Goal: Information Seeking & Learning: Learn about a topic

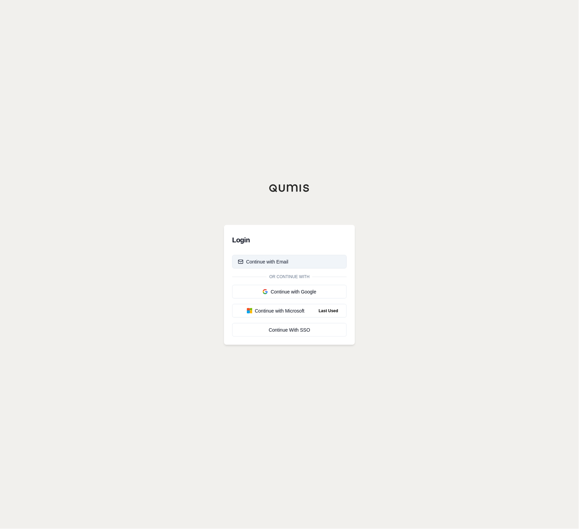
click at [274, 259] on div "Continue with Email" at bounding box center [263, 261] width 50 height 7
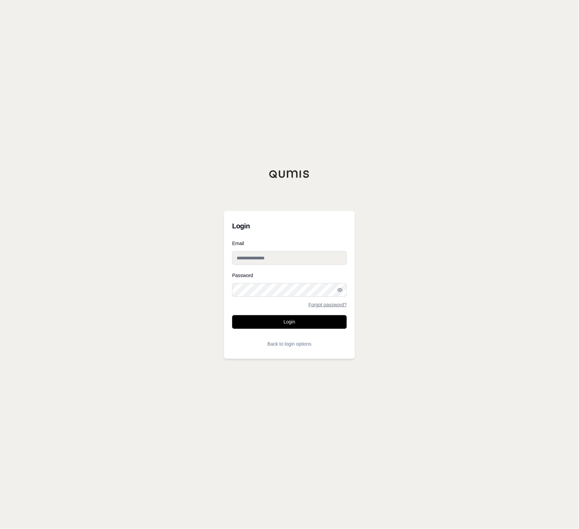
type input "**********"
click at [281, 320] on button "Login" at bounding box center [289, 322] width 114 height 14
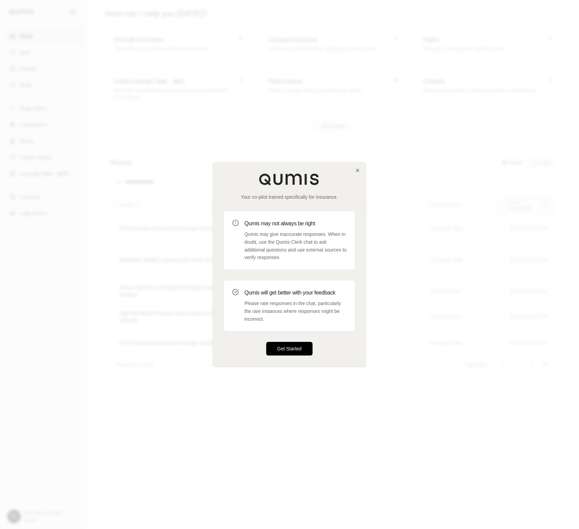
drag, startPoint x: 305, startPoint y: 349, endPoint x: 300, endPoint y: 349, distance: 5.5
click at [302, 349] on button "Get Started" at bounding box center [289, 349] width 46 height 14
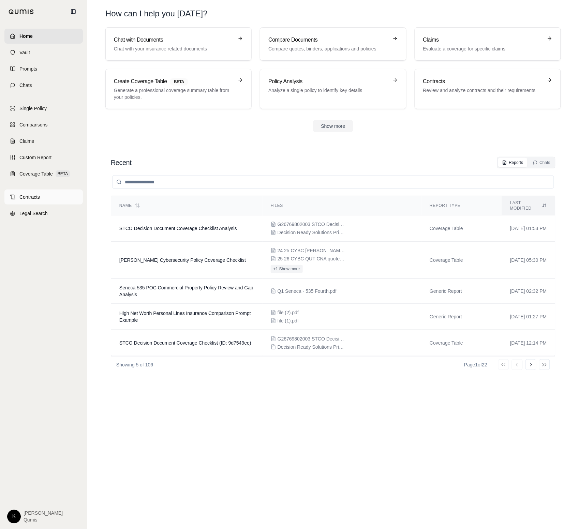
click at [33, 197] on span "Contracts" at bounding box center [29, 197] width 20 height 7
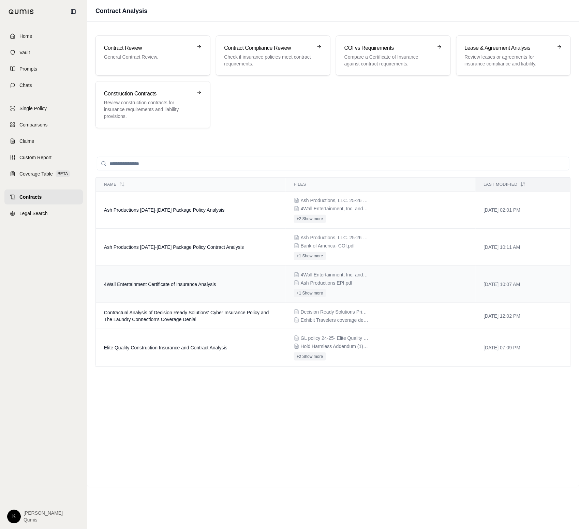
click at [252, 277] on td "4Wall Entertainment Certificate of Insurance Analysis" at bounding box center [191, 284] width 190 height 37
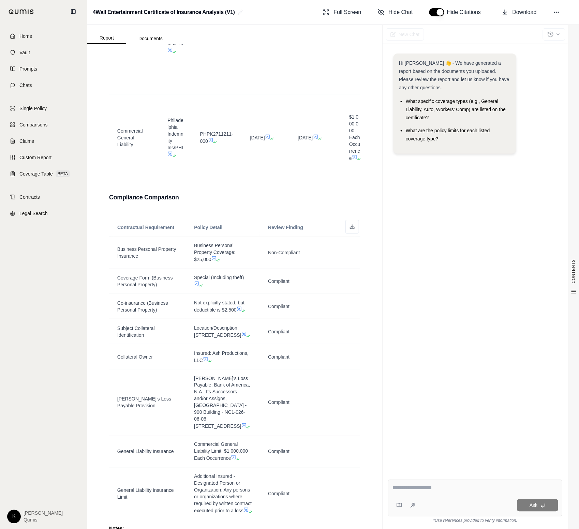
scroll to position [579, 0]
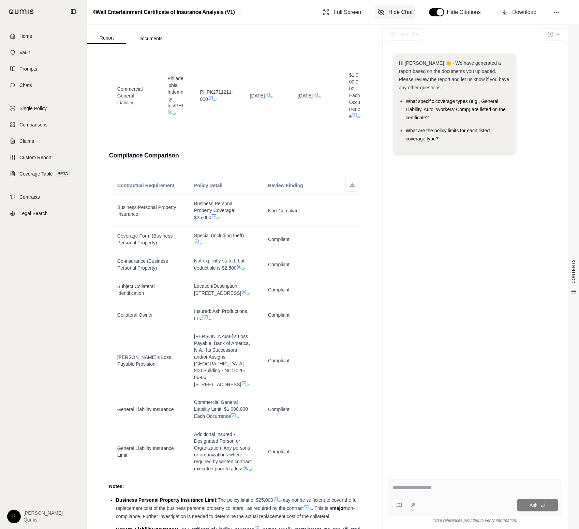
click at [392, 11] on span "Hide Chat" at bounding box center [400, 12] width 24 height 8
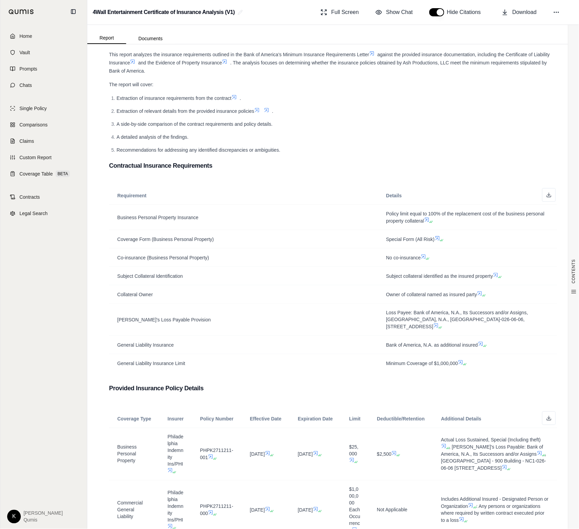
scroll to position [0, 0]
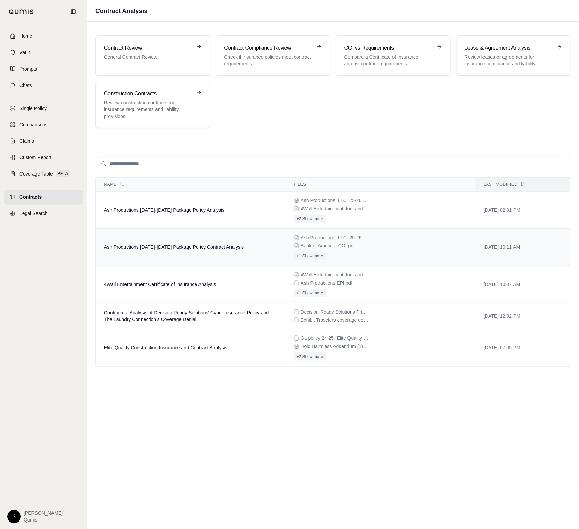
click at [245, 262] on td "Ash Productions 2025-2026 Package Policy Contract Analysis" at bounding box center [191, 247] width 190 height 37
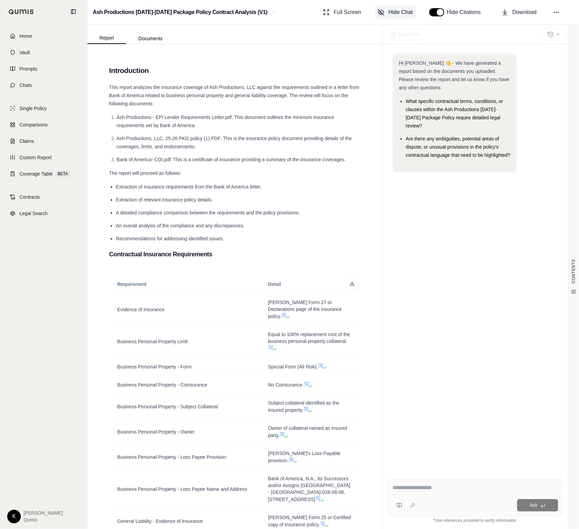
click at [405, 16] on button "Hide Chat" at bounding box center [395, 12] width 41 height 14
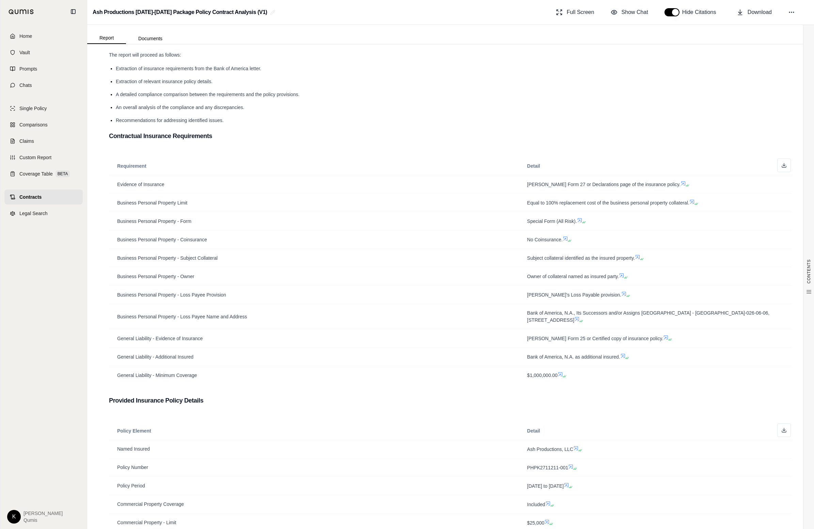
scroll to position [77, 0]
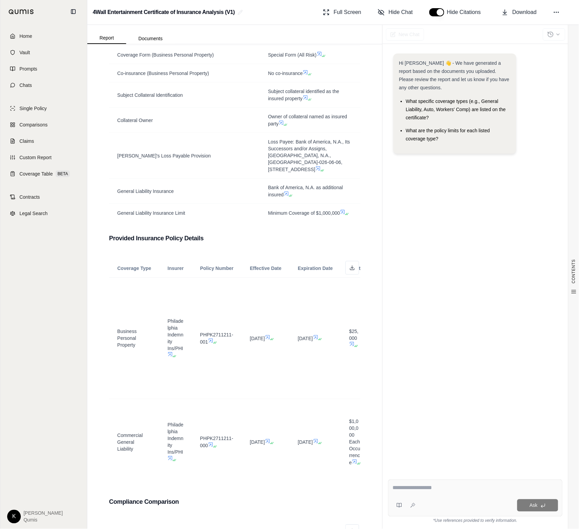
scroll to position [347, 0]
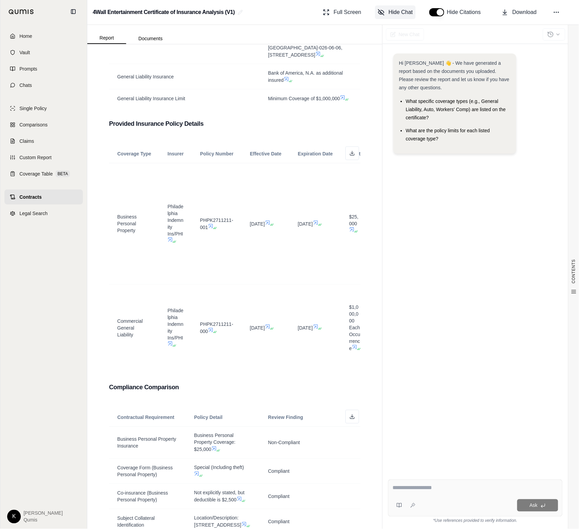
click at [402, 13] on span "Hide Chat" at bounding box center [400, 12] width 24 height 8
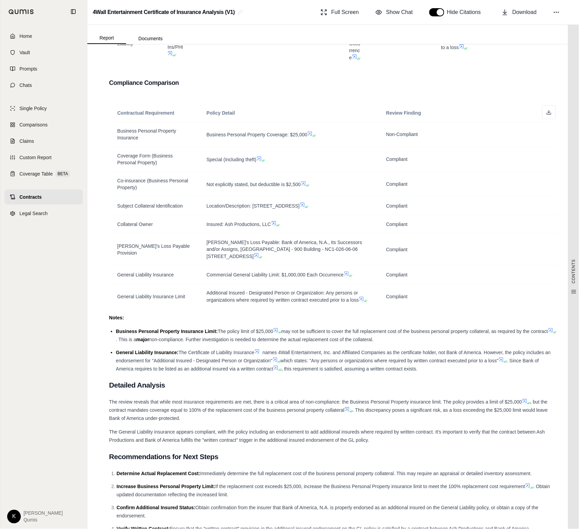
scroll to position [550, 0]
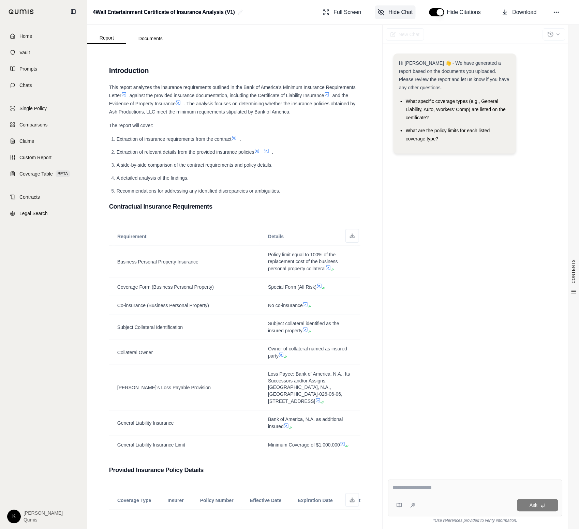
click at [402, 10] on span "Hide Chat" at bounding box center [400, 12] width 24 height 8
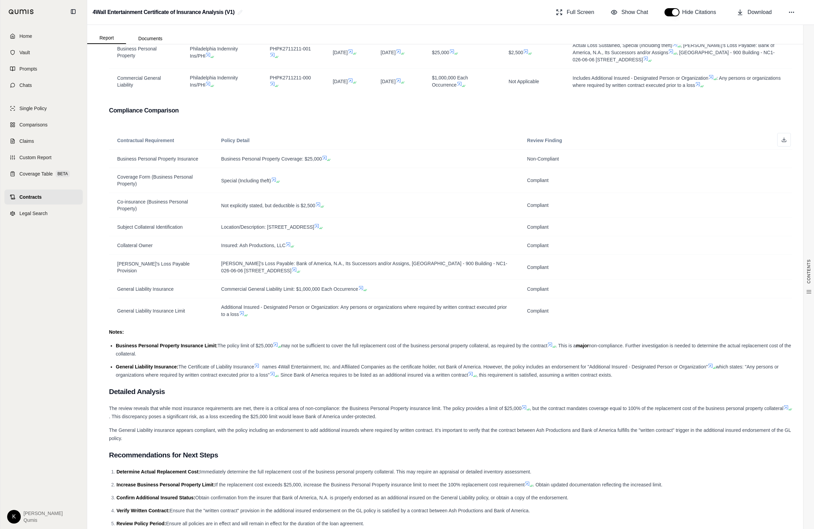
scroll to position [406, 0]
